Goal: Task Accomplishment & Management: Use online tool/utility

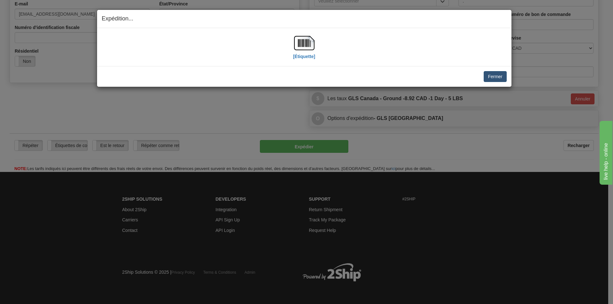
scroll to position [181, 0]
click at [498, 78] on button "Fermer" at bounding box center [495, 76] width 23 height 11
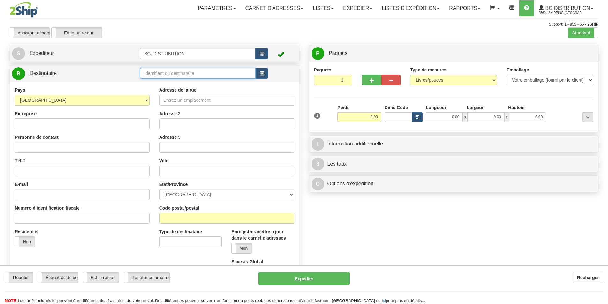
click at [157, 74] on input "text" at bounding box center [198, 73] width 116 height 11
click at [182, 80] on div "BG ST_BRUNO" at bounding box center [196, 83] width 109 height 7
type input "BG ST_BRUNO"
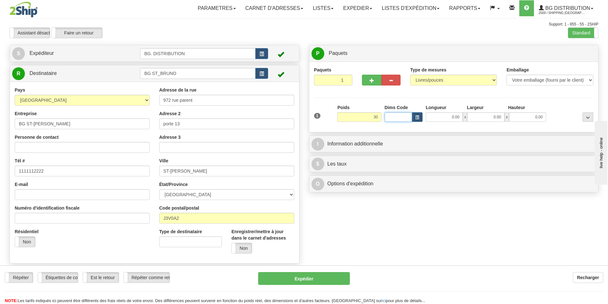
type input "30.00"
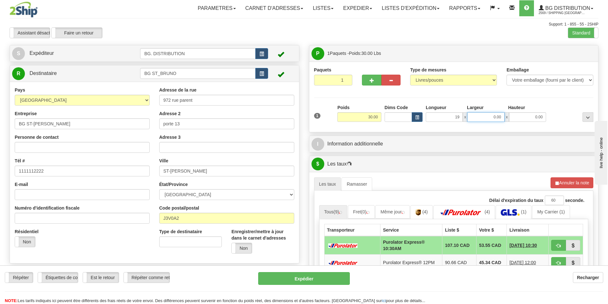
type input "19.00"
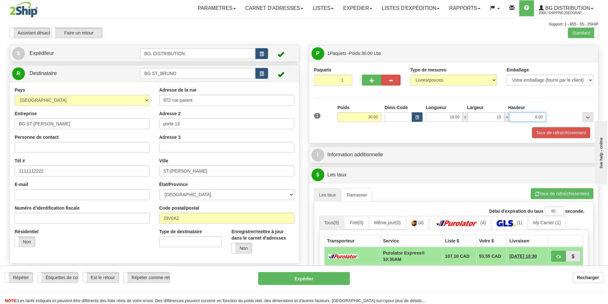
type input "15.00"
type input "8.00"
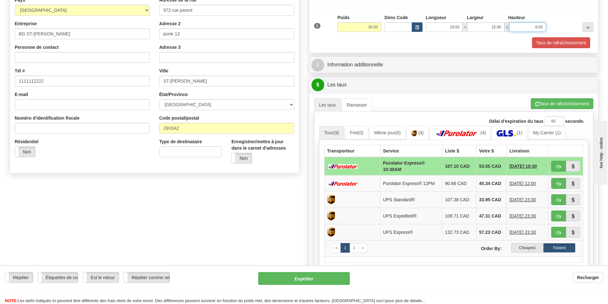
scroll to position [96, 0]
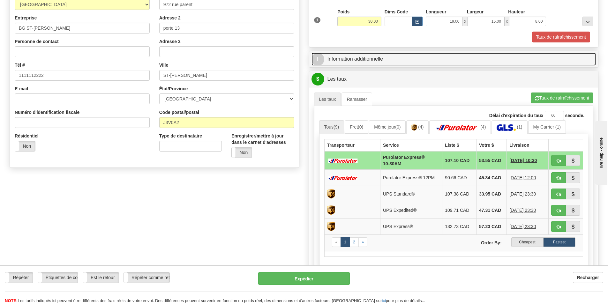
click at [397, 57] on link "I Information additionnelle" at bounding box center [453, 59] width 285 height 13
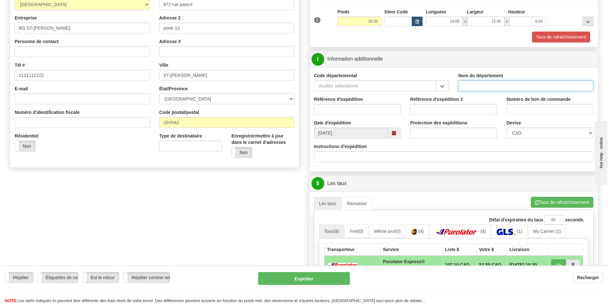
click at [478, 90] on input "Nom du département" at bounding box center [525, 85] width 135 height 11
type input "."
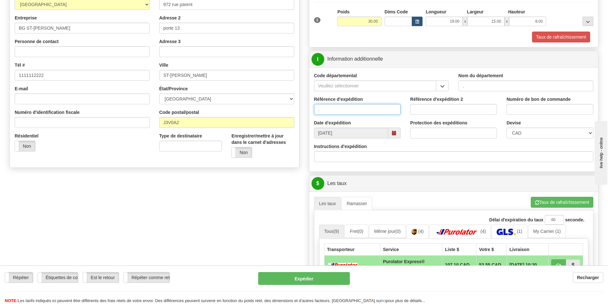
type input "."
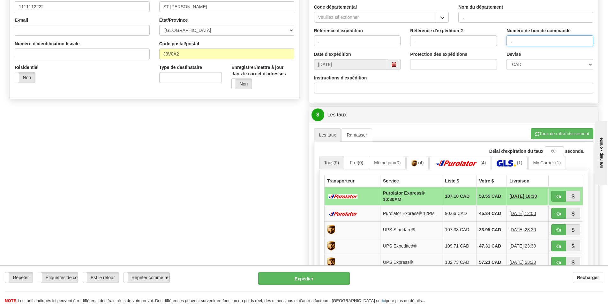
scroll to position [191, 0]
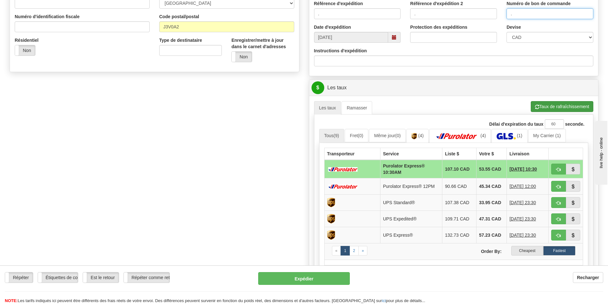
type input "."
click at [554, 105] on button "Taux de rafraîchissement" at bounding box center [562, 106] width 63 height 11
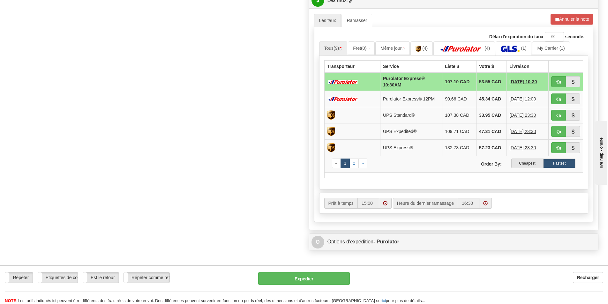
scroll to position [287, 0]
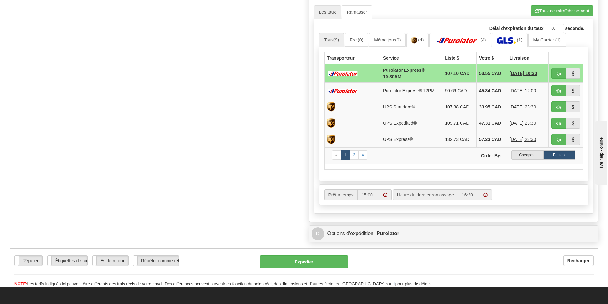
click at [526, 157] on label "Cheapest" at bounding box center [527, 155] width 32 height 10
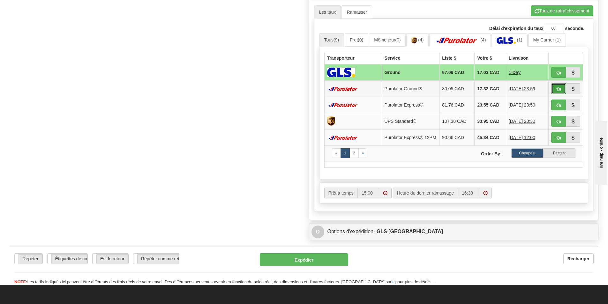
click at [556, 89] on span "button" at bounding box center [558, 89] width 4 height 4
type input "260"
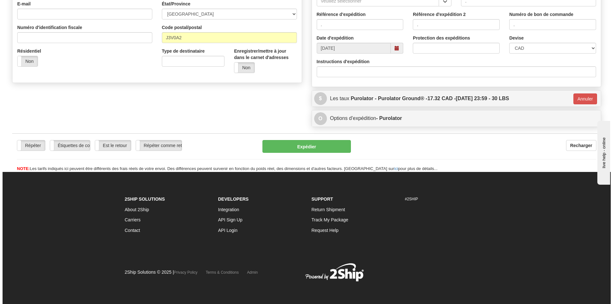
scroll to position [181, 0]
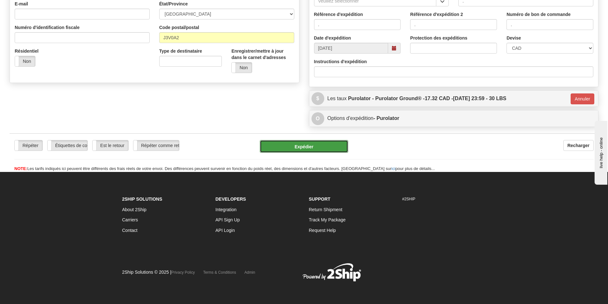
click at [293, 146] on button "Expédier" at bounding box center [304, 146] width 88 height 13
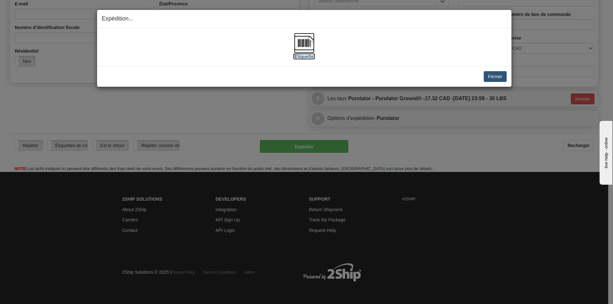
click at [305, 47] on img at bounding box center [304, 43] width 20 height 20
click at [492, 77] on button "Fermer" at bounding box center [495, 76] width 23 height 11
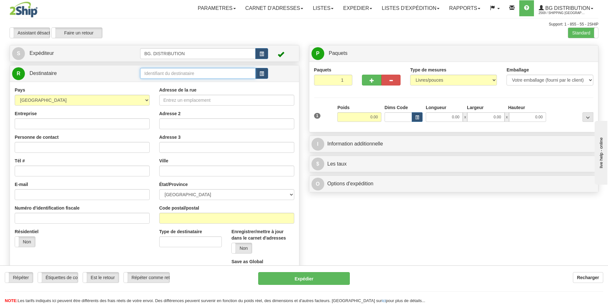
click at [169, 69] on input "text" at bounding box center [198, 73] width 116 height 11
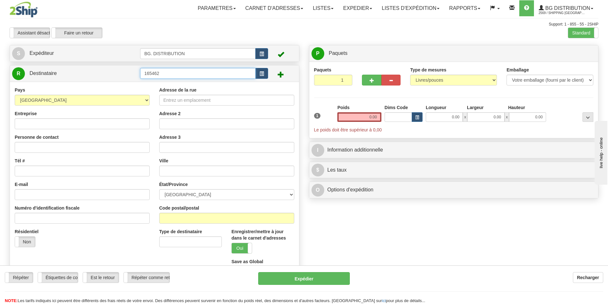
drag, startPoint x: 173, startPoint y: 73, endPoint x: 127, endPoint y: 72, distance: 45.3
click at [130, 72] on tr "R Destinataire 165462" at bounding box center [154, 73] width 285 height 13
click button "Supprimer" at bounding box center [0, 0] width 0 height 0
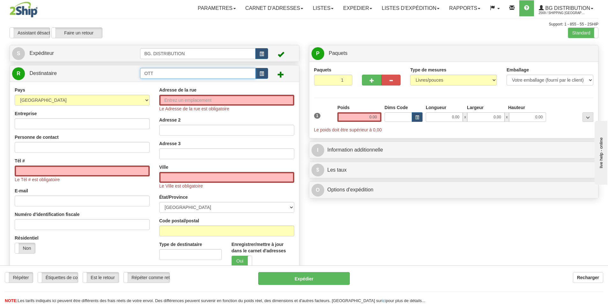
click at [163, 77] on input "OTT" at bounding box center [198, 73] width 116 height 11
click at [161, 91] on div "OTTAWA" at bounding box center [196, 91] width 109 height 7
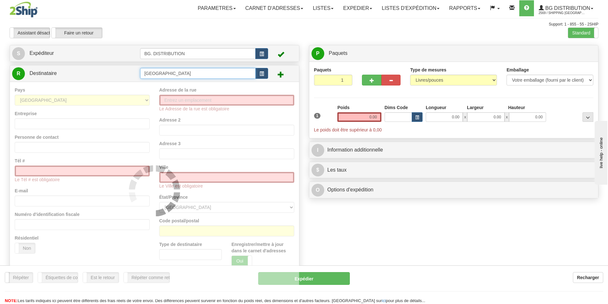
type input "OTTAWA"
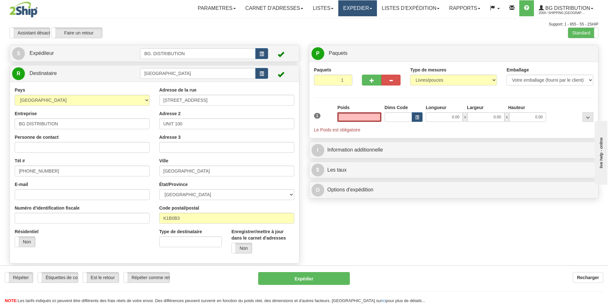
type input "0.00"
click at [367, 115] on input "0.00" at bounding box center [359, 117] width 44 height 10
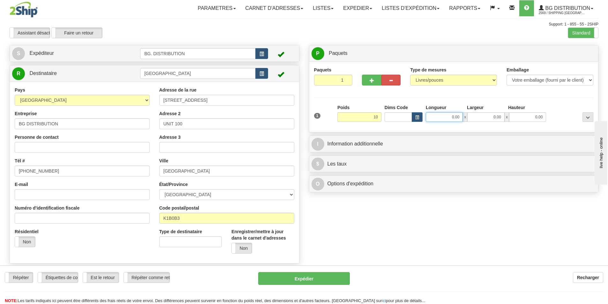
type input "10.00"
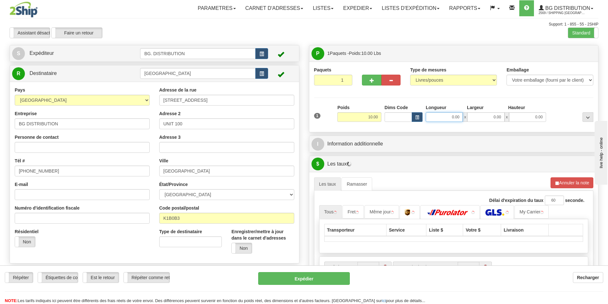
click at [446, 114] on input "0.00" at bounding box center [444, 117] width 37 height 10
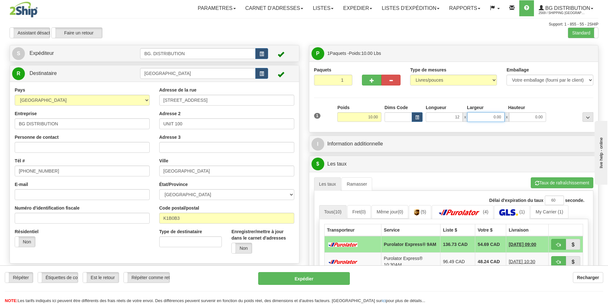
type input "12.00"
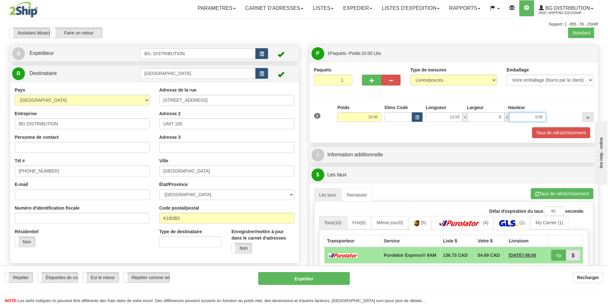
type input "9.00"
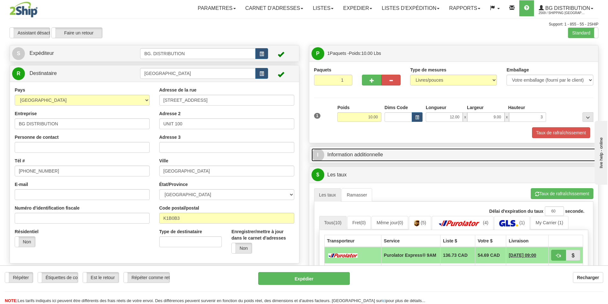
type input "3.00"
click at [392, 154] on link "I Information additionnelle" at bounding box center [453, 154] width 285 height 13
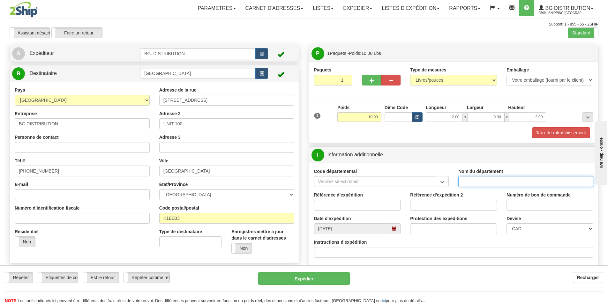
click at [484, 183] on input "Nom du département" at bounding box center [525, 181] width 135 height 11
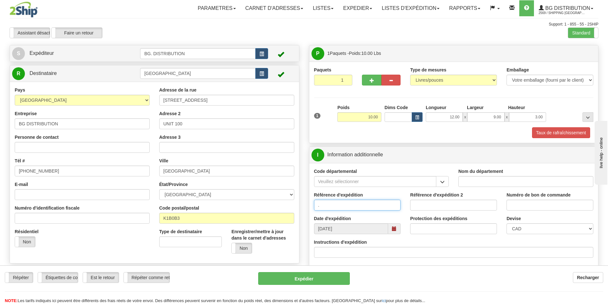
type input "."
type input ".."
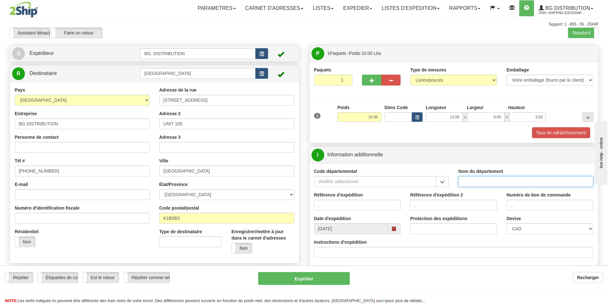
click at [476, 180] on input "Nom du département" at bounding box center [525, 181] width 135 height 11
type input "."
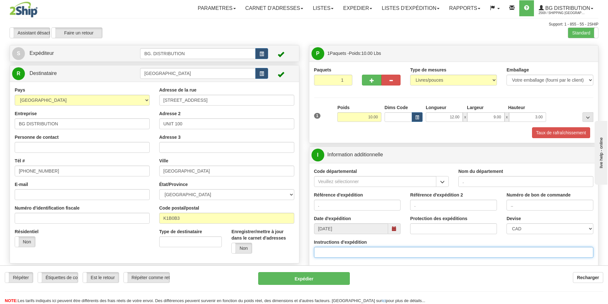
click at [515, 251] on input "Instructions d'expédition" at bounding box center [454, 252] width 280 height 11
type input "165462-00"
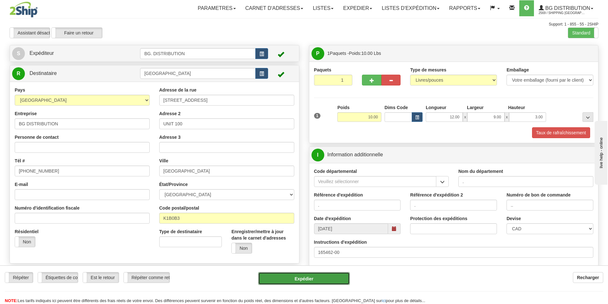
click at [318, 274] on button "Expédier" at bounding box center [304, 278] width 92 height 13
type input "200"
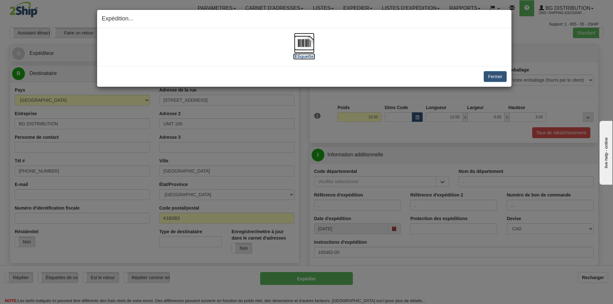
click at [306, 43] on img at bounding box center [304, 43] width 20 height 20
click at [494, 74] on button "Fermer" at bounding box center [495, 76] width 23 height 11
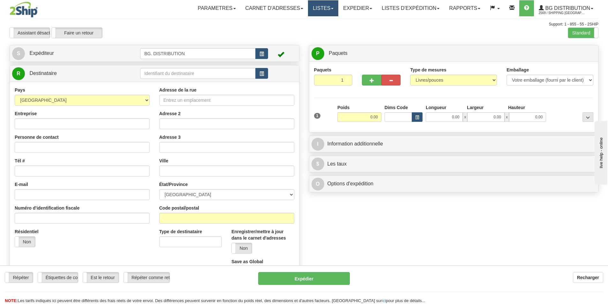
click at [315, 8] on link "Listes" at bounding box center [323, 8] width 30 height 16
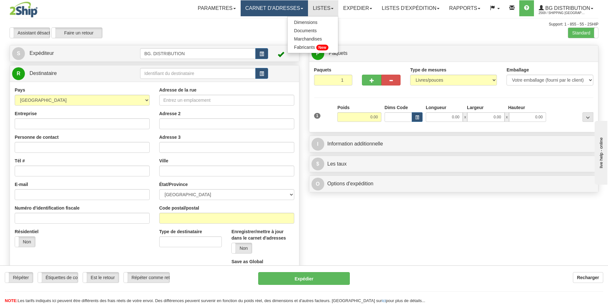
click at [288, 4] on link "Carnet d'adresses" at bounding box center [275, 8] width 68 height 16
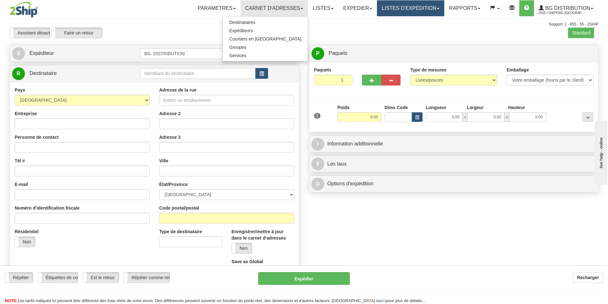
click at [424, 8] on link "LISTES D'EXPÉDITION" at bounding box center [410, 8] width 67 height 16
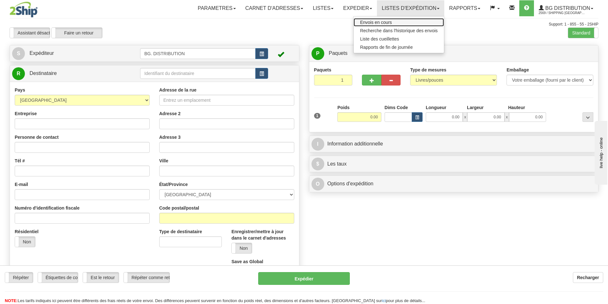
click at [375, 21] on span "Envois en cours" at bounding box center [376, 22] width 32 height 5
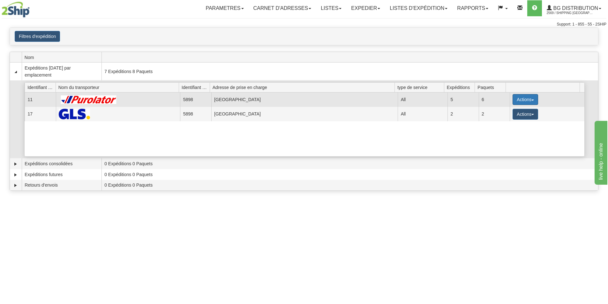
click at [526, 101] on button "Actions" at bounding box center [526, 99] width 26 height 11
click at [501, 110] on span "Détails" at bounding box center [501, 111] width 17 height 4
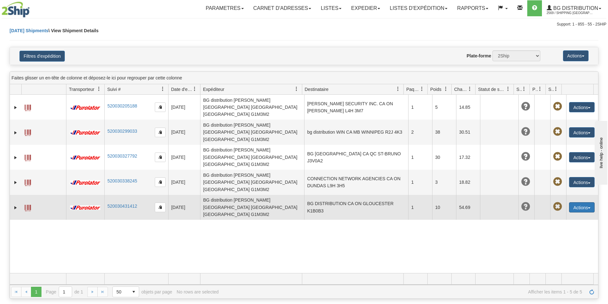
click at [573, 202] on button "Actions" at bounding box center [582, 207] width 26 height 10
click at [544, 215] on link "Modifier" at bounding box center [563, 219] width 64 height 8
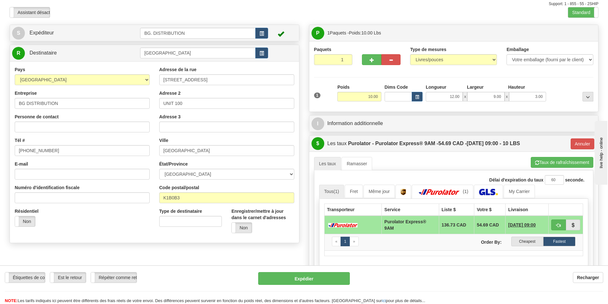
scroll to position [32, 0]
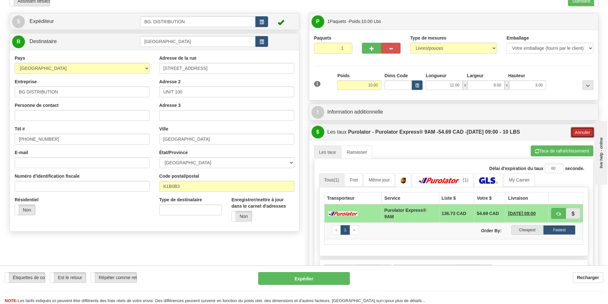
click at [581, 131] on button "Annuler" at bounding box center [583, 132] width 24 height 11
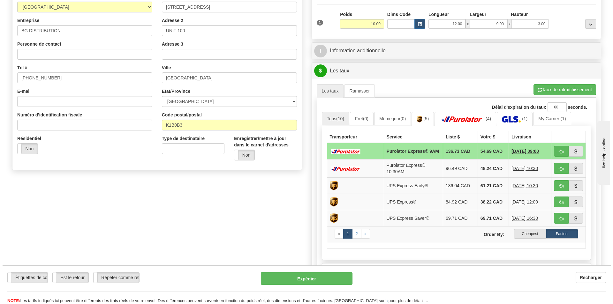
scroll to position [96, 0]
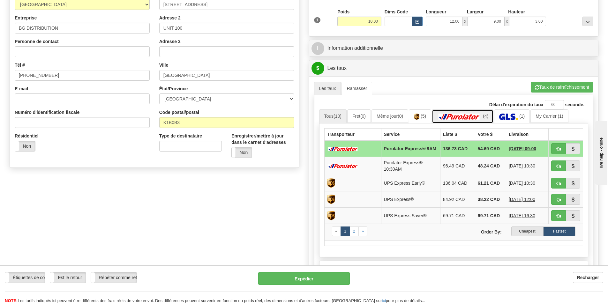
click at [470, 114] on img at bounding box center [459, 117] width 45 height 6
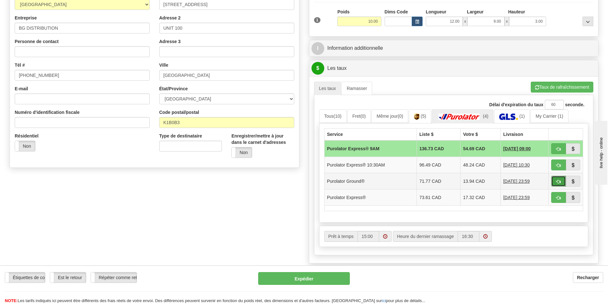
click at [559, 183] on span "button" at bounding box center [558, 182] width 4 height 4
type input "260"
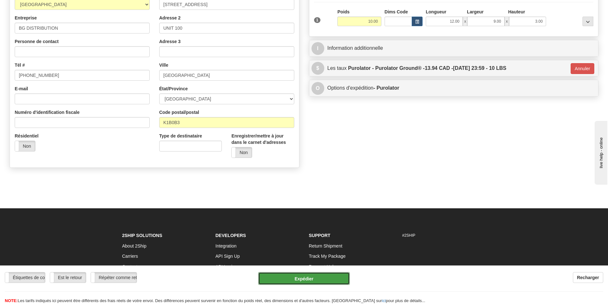
click at [317, 274] on button "Expédier" at bounding box center [304, 278] width 92 height 13
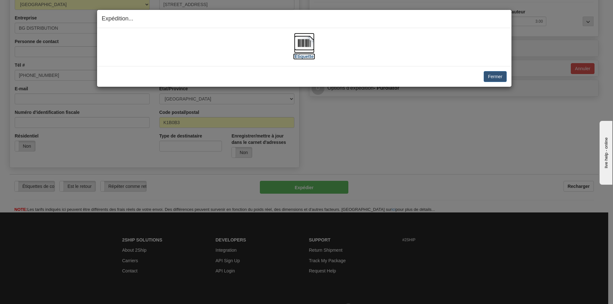
click at [301, 47] on img at bounding box center [304, 43] width 20 height 20
click at [502, 77] on button "Fermer" at bounding box center [495, 76] width 23 height 11
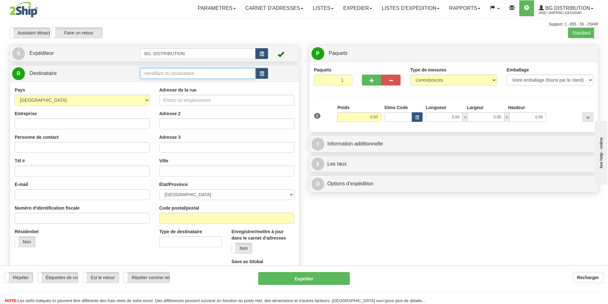
click at [171, 73] on input "text" at bounding box center [198, 73] width 116 height 11
type input "51007"
click button "Supprimer" at bounding box center [0, 0] width 0 height 0
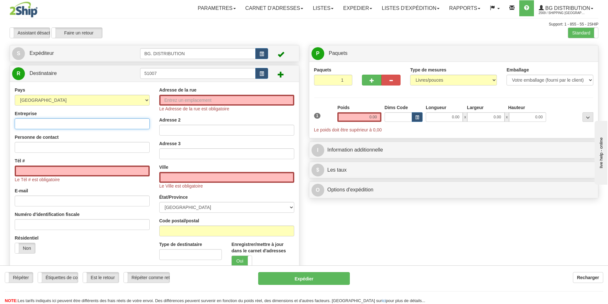
click at [41, 123] on input "Entreprise" at bounding box center [82, 123] width 135 height 11
type input "ACTIVE LOCK AND SAFE LTD"
click at [49, 171] on input "Tél #" at bounding box center [82, 171] width 135 height 11
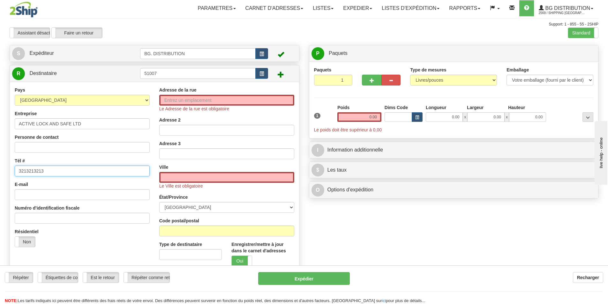
type input "3213213213"
click at [189, 102] on input "Adresse de la rue" at bounding box center [226, 100] width 135 height 11
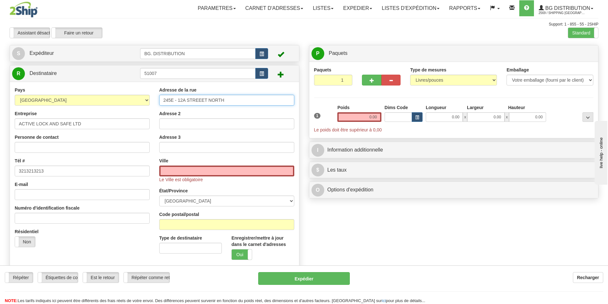
click at [199, 101] on input "245E - 12A STREEET NORTH" at bounding box center [226, 100] width 135 height 11
type input "[STREET_ADDRESS]"
click at [228, 169] on input "text" at bounding box center [226, 171] width 135 height 11
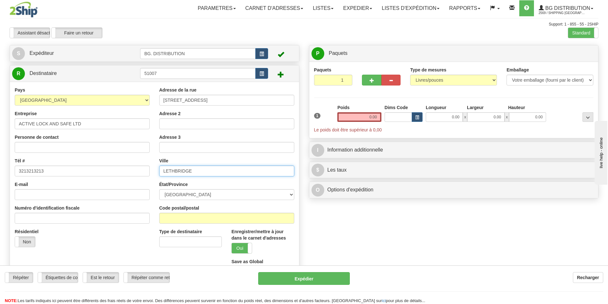
type input "LETHBRIDGE"
click at [206, 220] on input "Code postal/postal" at bounding box center [226, 218] width 135 height 11
type input "T1H2J2"
click at [366, 118] on input "0.00" at bounding box center [359, 117] width 44 height 10
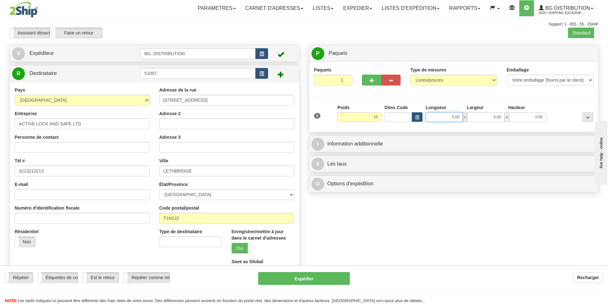
type input "10.00"
click at [440, 119] on input "0.00" at bounding box center [444, 117] width 37 height 10
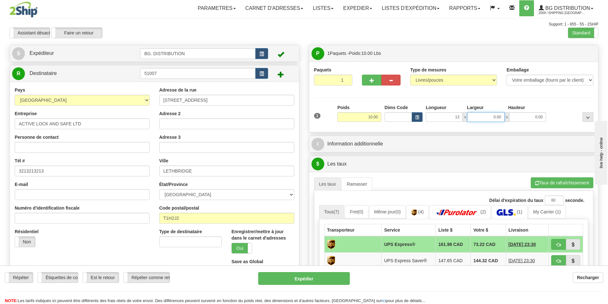
type input "13.00"
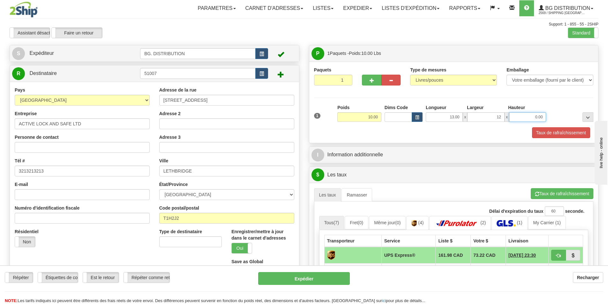
type input "12.00"
type input "11.00"
click at [379, 81] on button "button" at bounding box center [371, 80] width 19 height 11
type input "2"
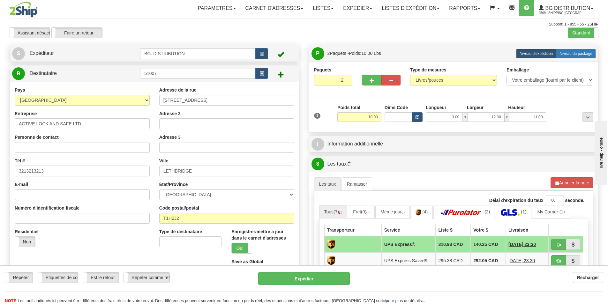
click at [574, 56] on span "Niveau du package" at bounding box center [575, 53] width 33 height 4
radio input "true"
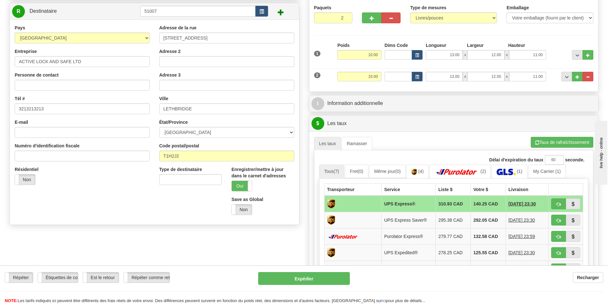
scroll to position [64, 0]
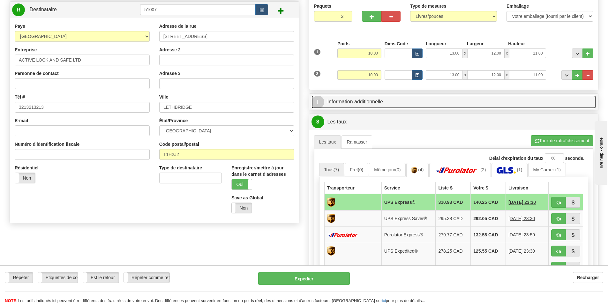
click at [405, 102] on link "I Information additionnelle" at bounding box center [453, 101] width 285 height 13
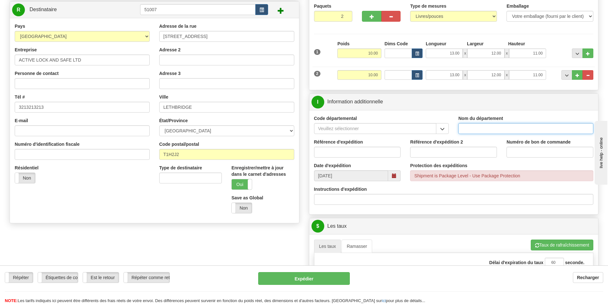
click at [473, 129] on input "Nom du département" at bounding box center [525, 128] width 135 height 11
type input "."
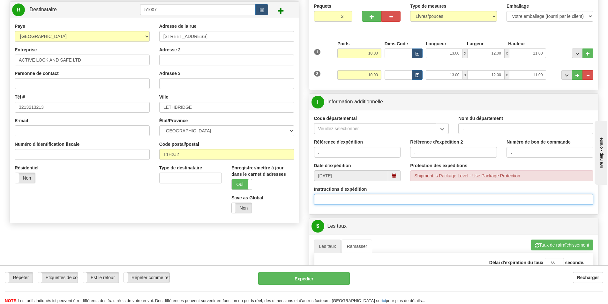
click at [328, 198] on input "Instructions d'expédition" at bounding box center [454, 199] width 280 height 11
drag, startPoint x: 384, startPoint y: 197, endPoint x: 362, endPoint y: 199, distance: 21.8
click at [362, 199] on input "165479-00/165482-00 DIRECT" at bounding box center [454, 199] width 280 height 11
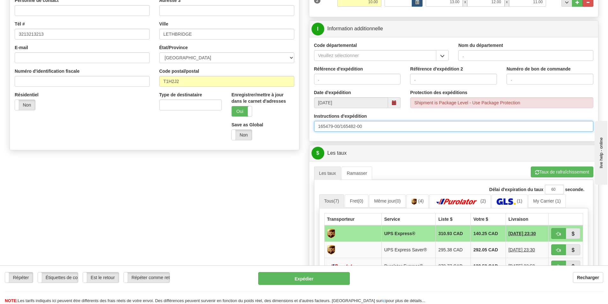
scroll to position [160, 0]
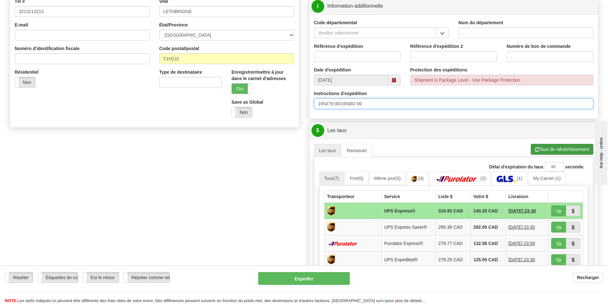
type input "165479-00/165482-00"
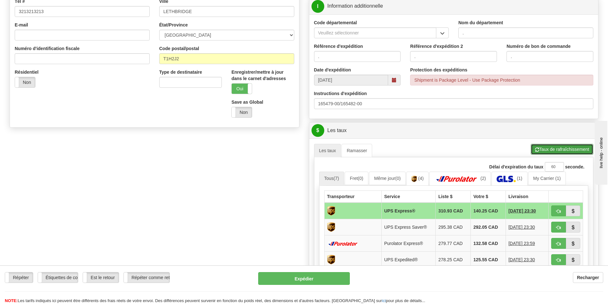
click at [548, 148] on button "Taux de rafraîchissement" at bounding box center [562, 149] width 63 height 11
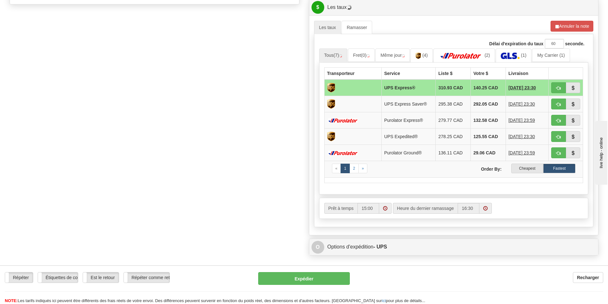
scroll to position [319, 0]
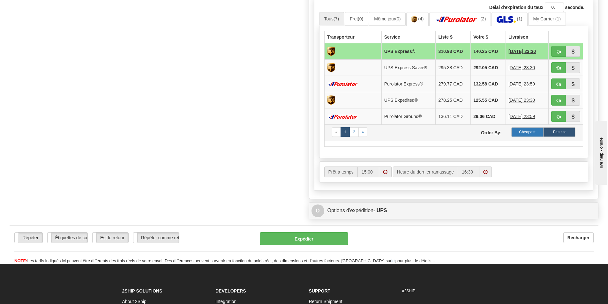
click at [529, 131] on label "Cheapest" at bounding box center [527, 132] width 32 height 10
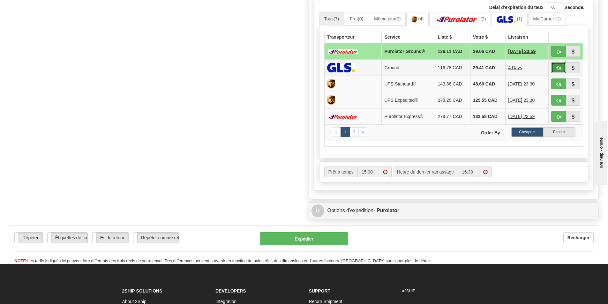
click at [557, 66] on span "button" at bounding box center [558, 68] width 4 height 4
type input "1"
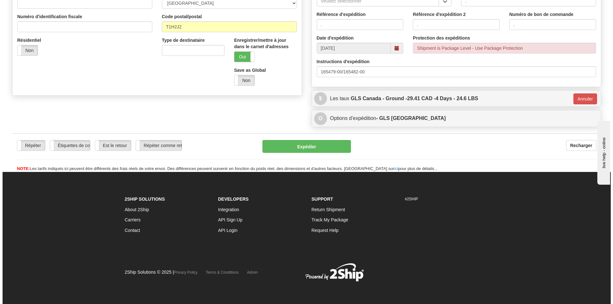
scroll to position [192, 0]
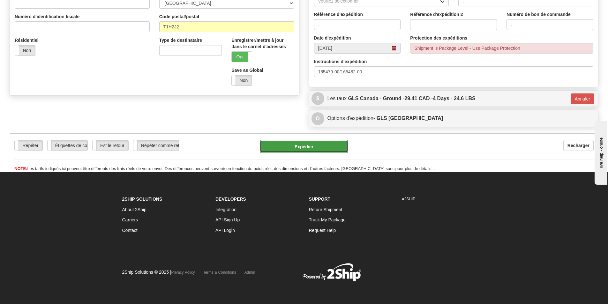
click at [311, 142] on button "Expédier" at bounding box center [304, 146] width 88 height 13
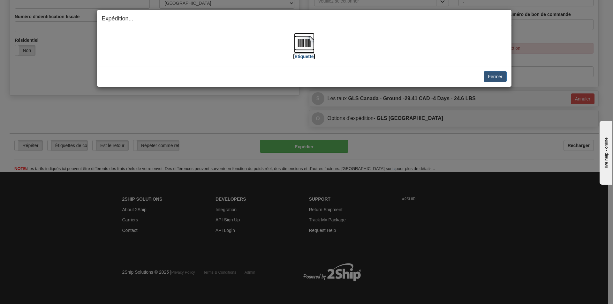
click at [303, 42] on img at bounding box center [304, 43] width 20 height 20
click at [495, 77] on button "Fermer" at bounding box center [495, 76] width 23 height 11
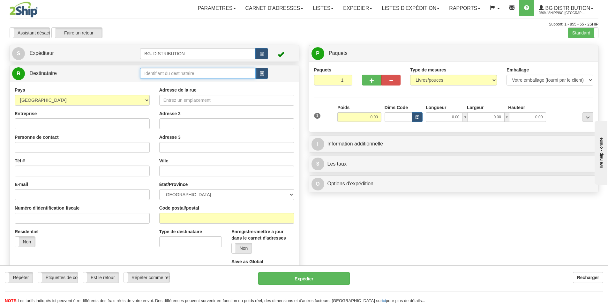
click at [190, 72] on input "text" at bounding box center [198, 73] width 116 height 11
type input "20144"
click button "Supprimer" at bounding box center [0, 0] width 0 height 0
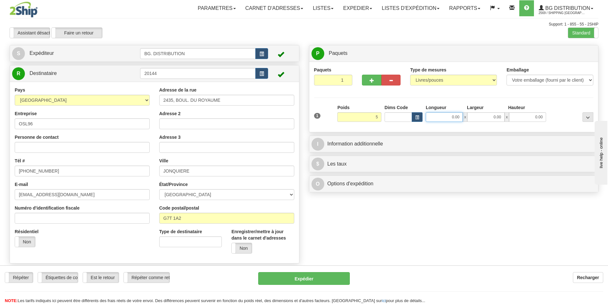
type input "5.00"
click at [447, 116] on input "0.00" at bounding box center [444, 117] width 37 height 10
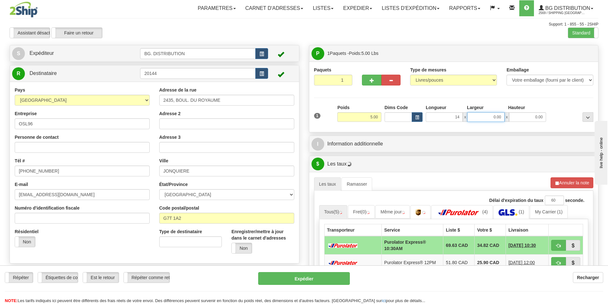
type input "14.00"
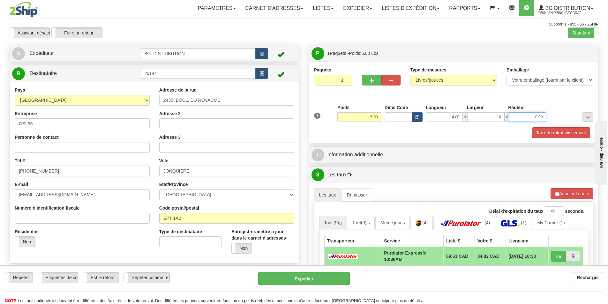
type input "10.00"
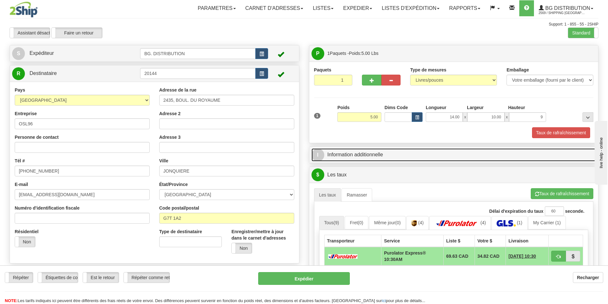
type input "9.00"
click at [446, 152] on link "I Information additionnelle" at bounding box center [453, 154] width 285 height 13
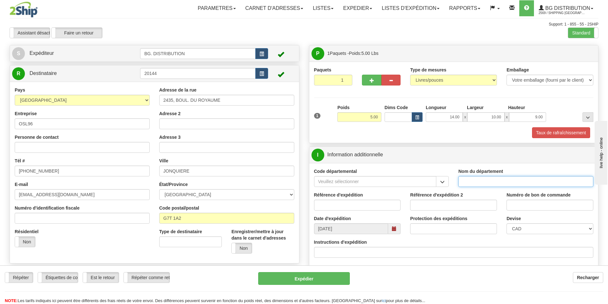
click at [512, 181] on input "Nom du département" at bounding box center [525, 181] width 135 height 11
type input "."
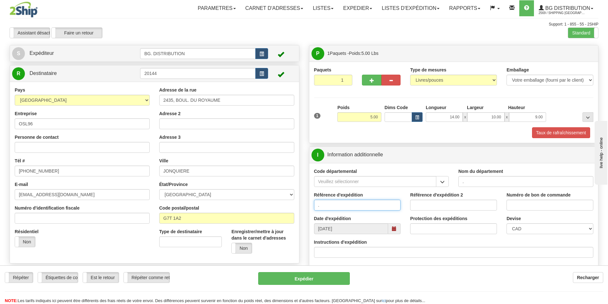
type input "."
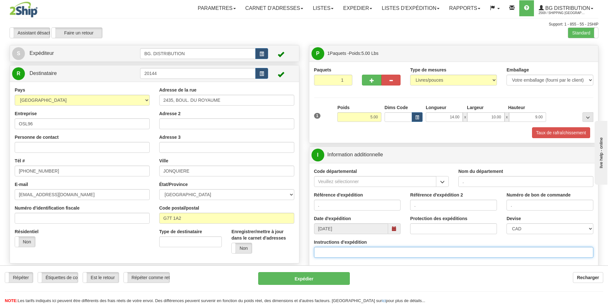
click at [348, 253] on input "Instructions d'expédition" at bounding box center [454, 252] width 280 height 11
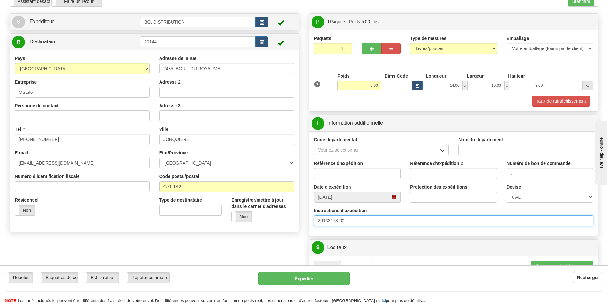
scroll to position [96, 0]
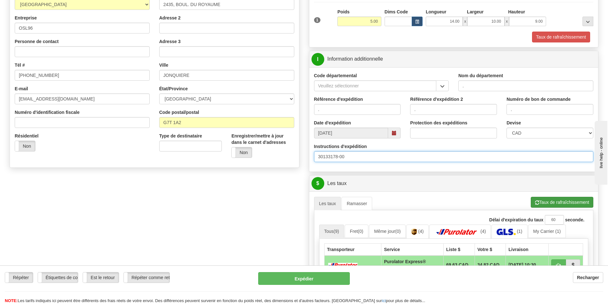
type input "30133178-00"
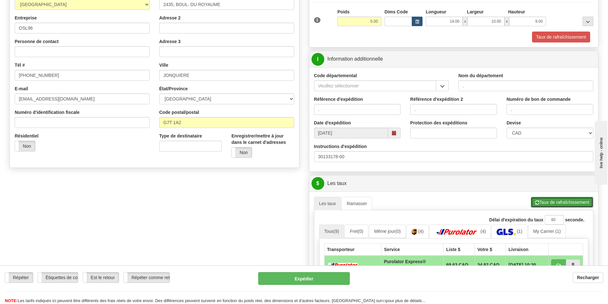
click at [546, 201] on button "Taux de rafraîchissement" at bounding box center [562, 202] width 63 height 11
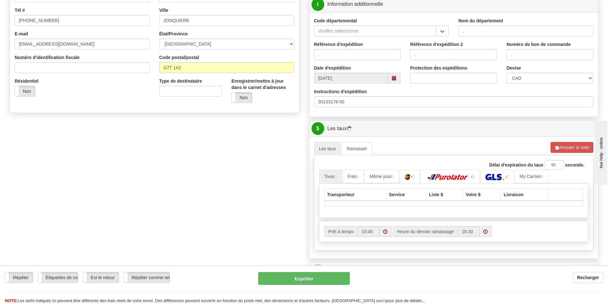
scroll to position [191, 0]
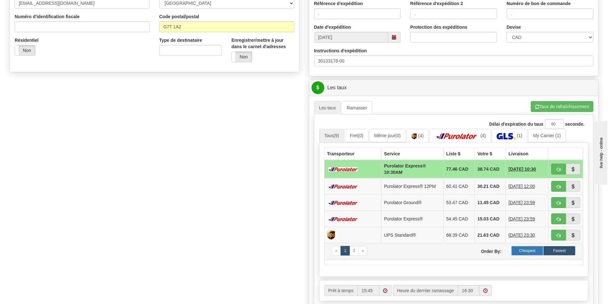
click at [527, 251] on label "Cheapest" at bounding box center [527, 251] width 32 height 10
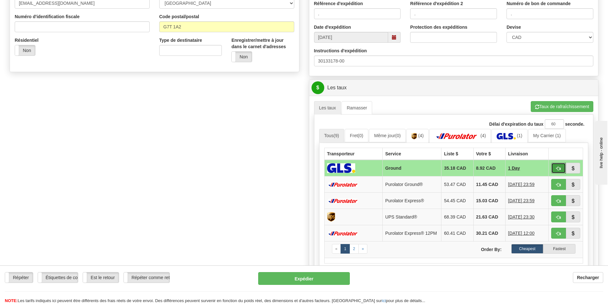
click at [556, 167] on span "button" at bounding box center [558, 169] width 4 height 4
type input "1"
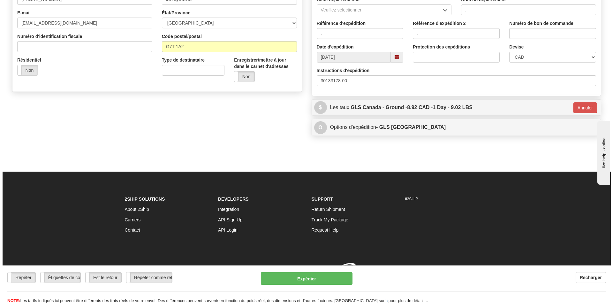
scroll to position [181, 0]
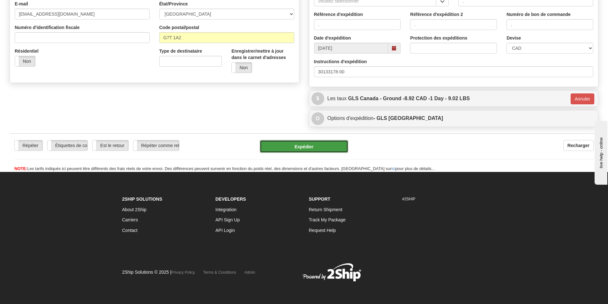
click at [310, 143] on button "Expédier" at bounding box center [304, 146] width 88 height 13
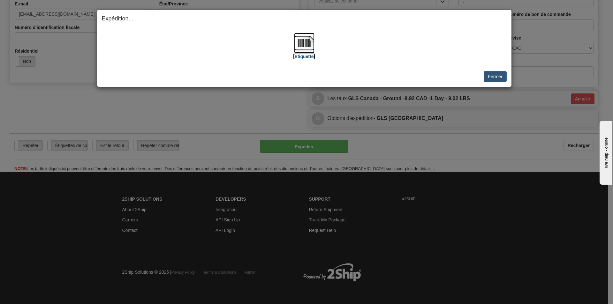
click at [306, 50] on img at bounding box center [304, 43] width 20 height 20
